Goal: Task Accomplishment & Management: Use online tool/utility

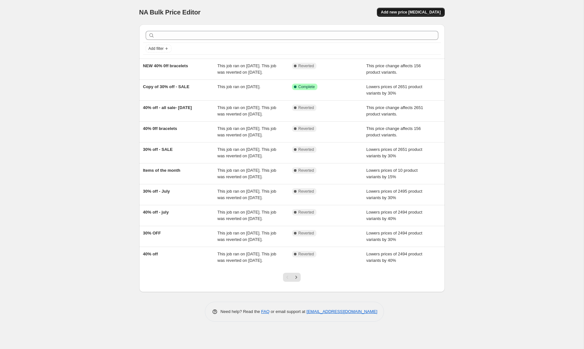
click at [405, 11] on span "Add new price [MEDICAL_DATA]" at bounding box center [411, 12] width 60 height 5
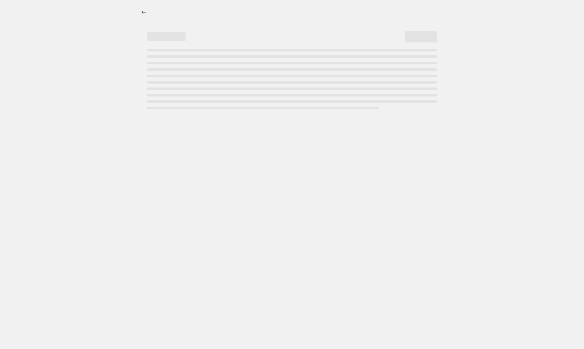
select select "percentage"
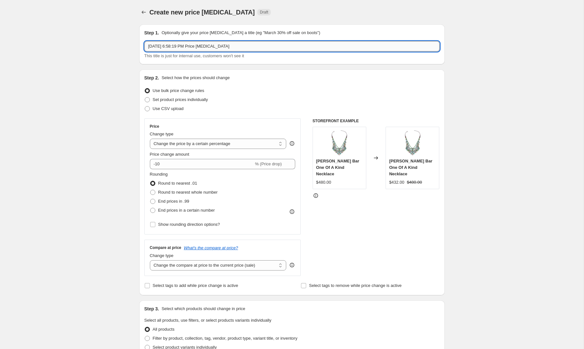
click at [196, 42] on input "[DATE] 6:58:19 PM Price [MEDICAL_DATA]" at bounding box center [291, 46] width 295 height 10
paste input "Black Forest Set"
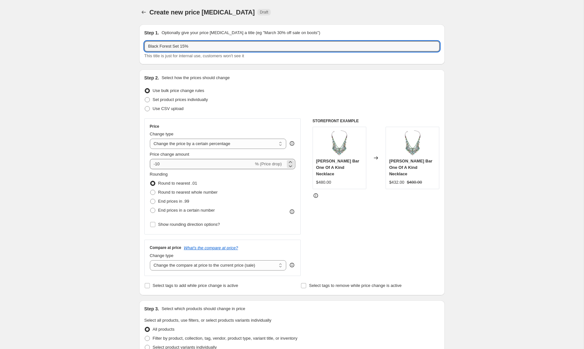
type input "Black Forest Set 15%"
click at [169, 165] on input "-10" at bounding box center [202, 164] width 104 height 10
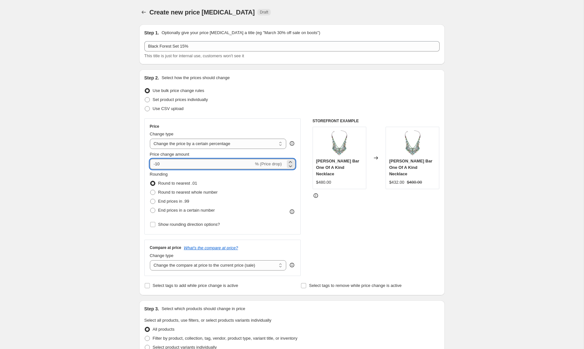
click at [169, 165] on input "-10" at bounding box center [202, 164] width 104 height 10
type input "-15"
click at [200, 193] on span "Round to nearest whole number" at bounding box center [188, 192] width 60 height 5
click at [151, 190] on input "Round to nearest whole number" at bounding box center [150, 190] width 0 height 0
radio input "true"
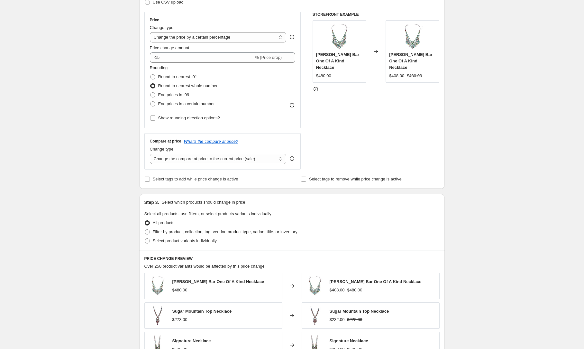
scroll to position [129, 0]
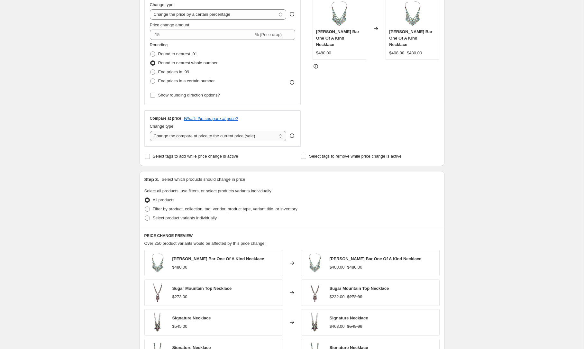
click at [217, 140] on select "Change the compare at price to the current price (sale) Change the compare at p…" at bounding box center [218, 136] width 137 height 10
click at [150, 131] on select "Change the compare at price to the current price (sale) Change the compare at p…" at bounding box center [218, 136] width 137 height 10
click at [165, 210] on span "Filter by product, collection, tag, vendor, product type, variant title, or inv…" at bounding box center [225, 209] width 145 height 5
click at [145, 207] on input "Filter by product, collection, tag, vendor, product type, variant title, or inv…" at bounding box center [145, 207] width 0 height 0
radio input "true"
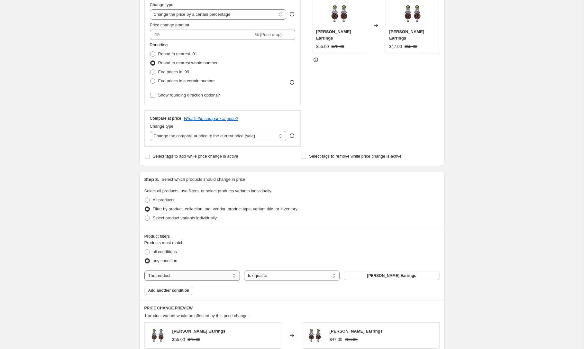
click at [184, 278] on select "The product The product's collection The product's tag The product's vendor The…" at bounding box center [192, 276] width 96 height 10
click at [303, 271] on select "Is equal to Is not equal to" at bounding box center [292, 276] width 96 height 10
click at [219, 277] on select "The product The product's collection The product's tag The product's vendor The…" at bounding box center [192, 276] width 96 height 10
select select "collection"
click at [386, 279] on button "Astral Collection" at bounding box center [392, 275] width 96 height 9
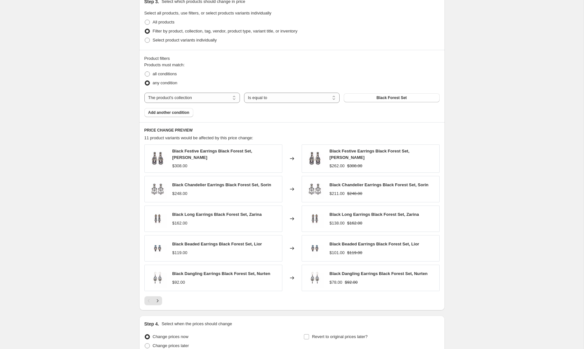
scroll to position [367, 0]
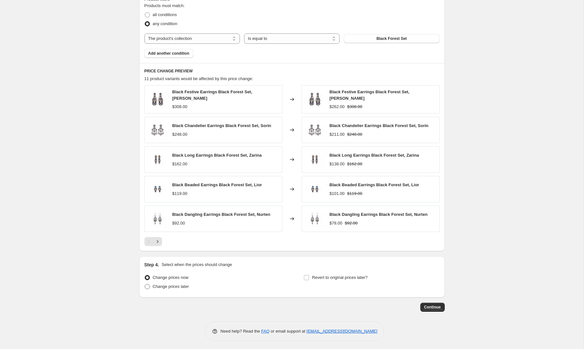
click at [177, 286] on span "Change prices later" at bounding box center [171, 286] width 36 height 5
click at [145, 284] on input "Change prices later" at bounding box center [145, 284] width 0 height 0
radio input "true"
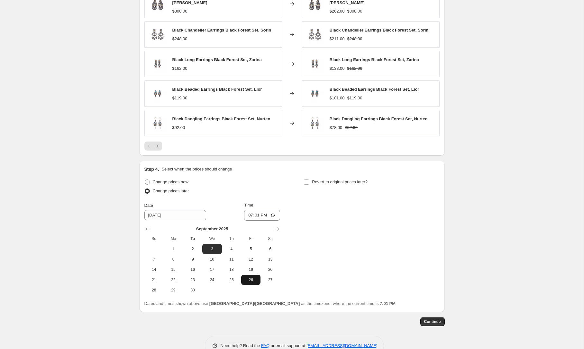
scroll to position [462, 0]
click at [249, 246] on span "5" at bounding box center [251, 248] width 14 height 5
type input "[DATE]"
click at [258, 216] on input "19:01" at bounding box center [262, 214] width 36 height 11
click at [263, 211] on input "19:01" at bounding box center [262, 214] width 36 height 11
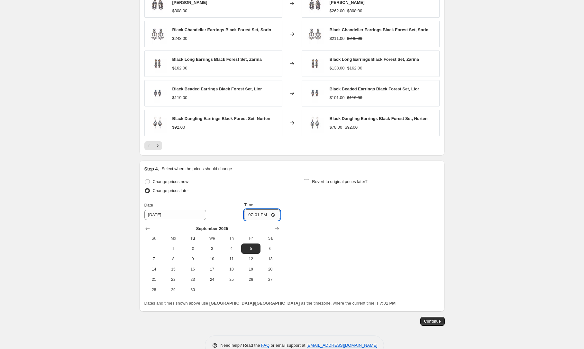
click at [263, 211] on input "19:01" at bounding box center [262, 214] width 36 height 11
click at [258, 213] on input "19:01" at bounding box center [262, 214] width 36 height 11
type input "07:00"
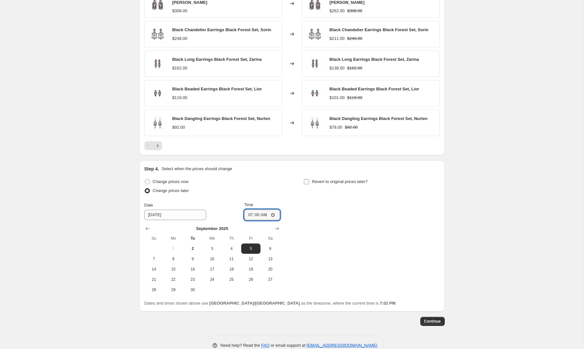
click at [307, 180] on input "Revert to original prices later?" at bounding box center [306, 181] width 5 height 5
checkbox input "true"
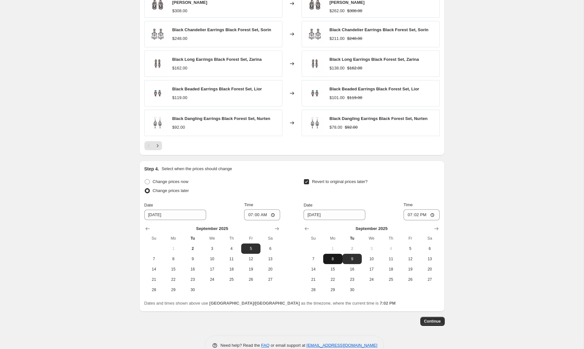
click at [332, 256] on span "8" at bounding box center [333, 258] width 14 height 5
type input "[DATE]"
click at [423, 213] on input "19:02" at bounding box center [422, 214] width 36 height 11
click at [419, 213] on input "19:02" at bounding box center [422, 214] width 36 height 11
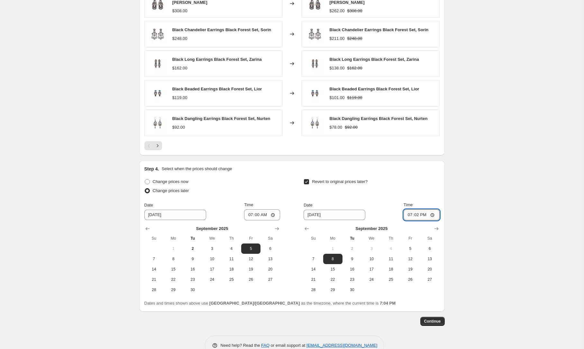
click at [417, 213] on input "19:02" at bounding box center [422, 214] width 36 height 11
type input "07:00"
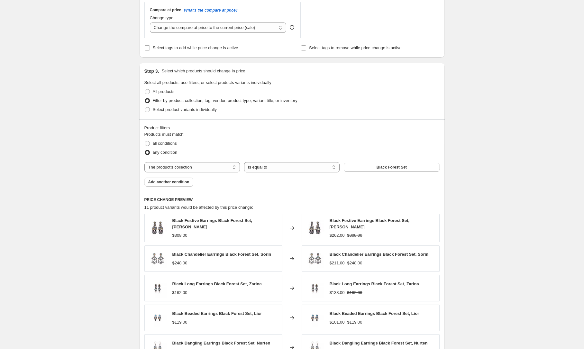
scroll to position [477, 0]
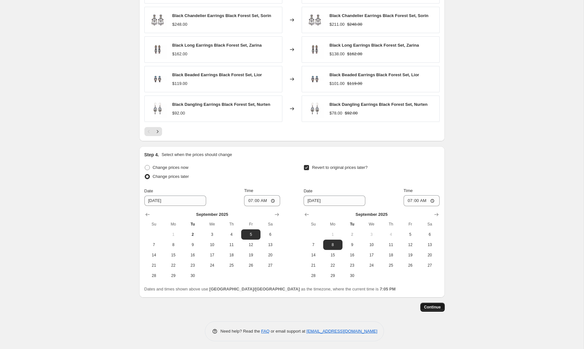
click at [440, 305] on span "Continue" at bounding box center [432, 307] width 17 height 5
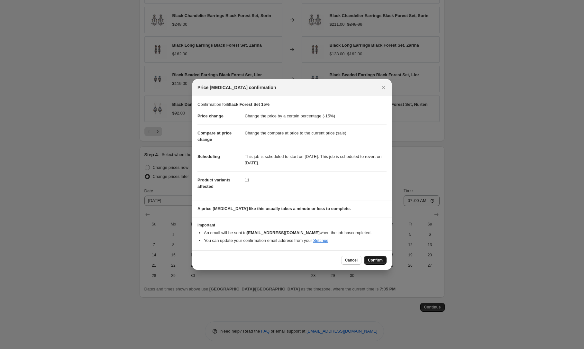
click at [377, 262] on span "Confirm" at bounding box center [375, 260] width 15 height 5
